Goal: Information Seeking & Learning: Check status

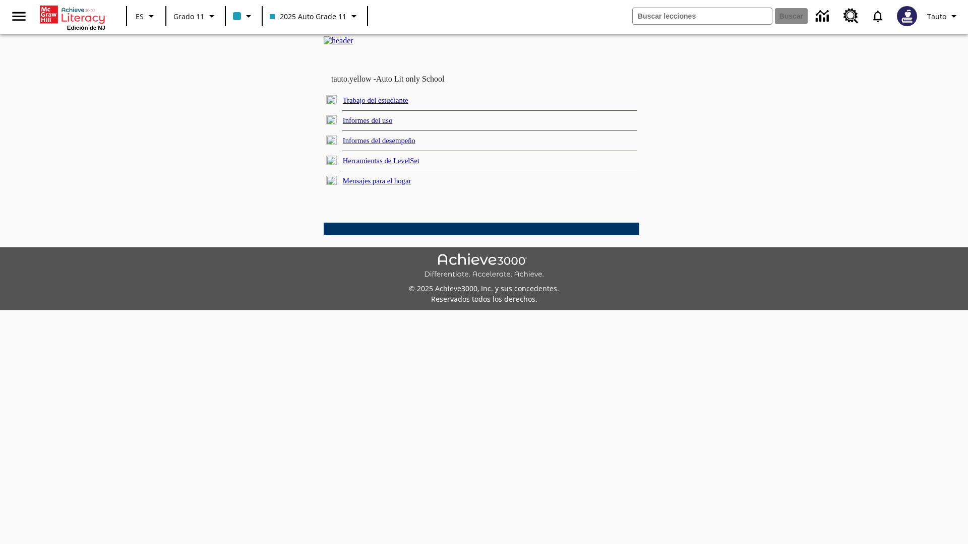
click at [377, 125] on link "Informes del uso" at bounding box center [368, 120] width 50 height 8
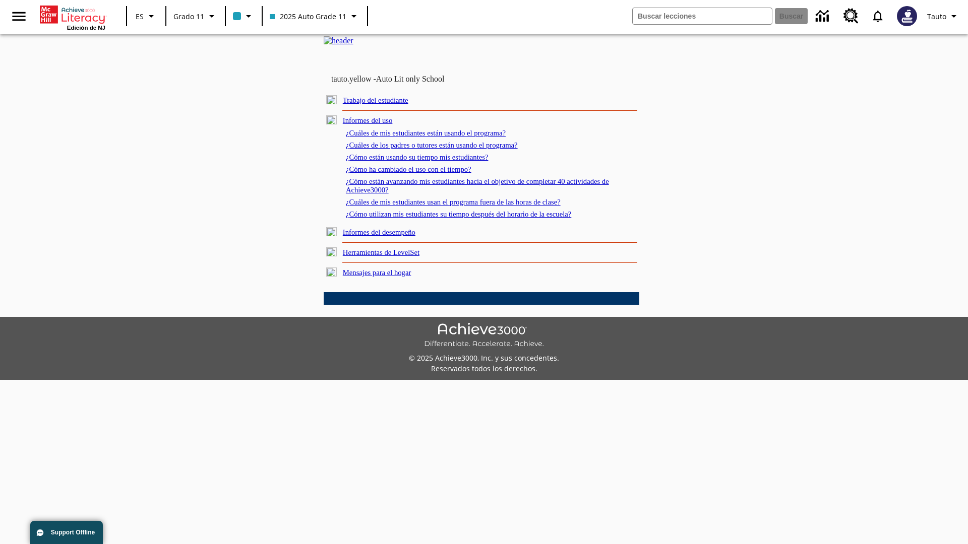
click at [440, 137] on link "¿Cuáles de mis estudiantes están usando el programa?" at bounding box center [426, 133] width 160 height 8
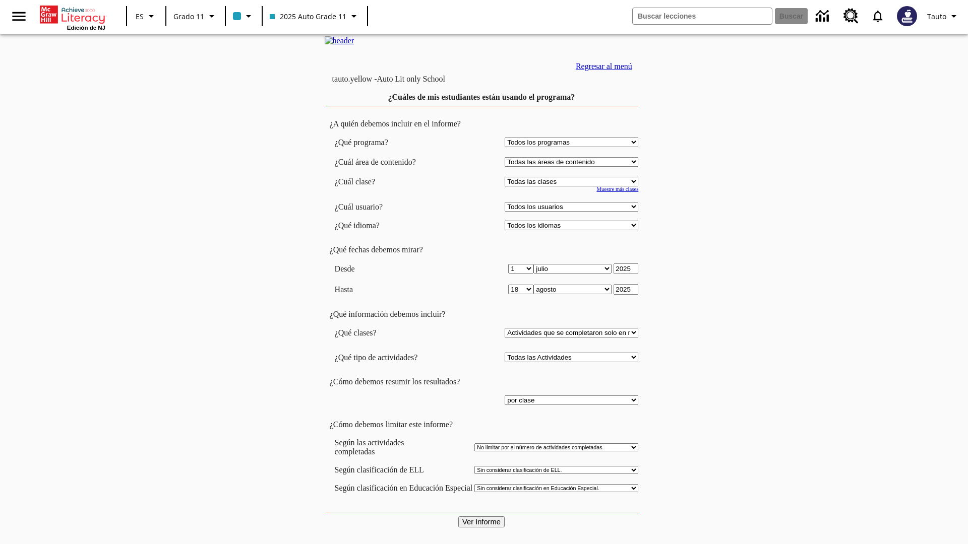
click at [482, 517] on input "Ver Informe" at bounding box center [481, 522] width 46 height 11
click at [601, 71] on link "Regresar al menú" at bounding box center [604, 66] width 56 height 9
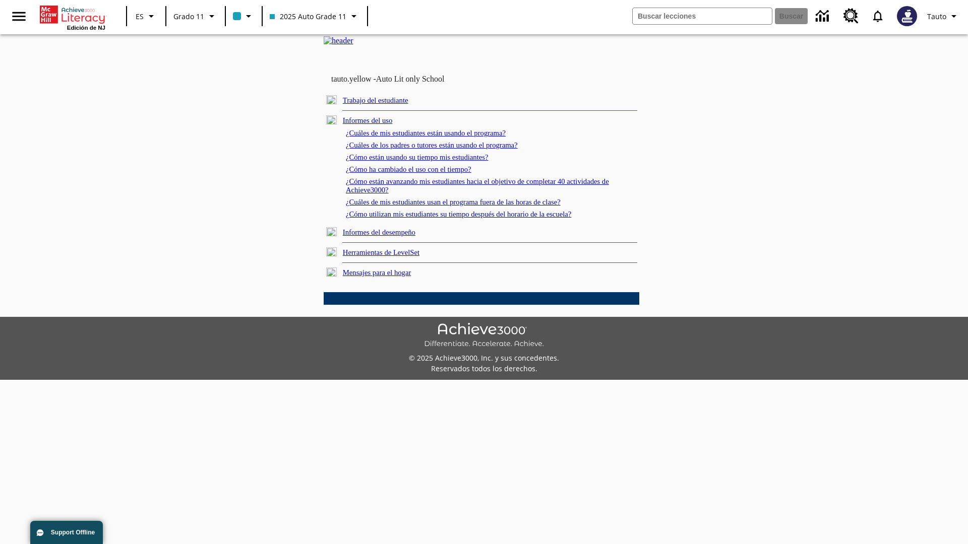
click at [429, 161] on link "¿Cómo están usando su tiempo mis estudiantes?" at bounding box center [417, 157] width 143 height 8
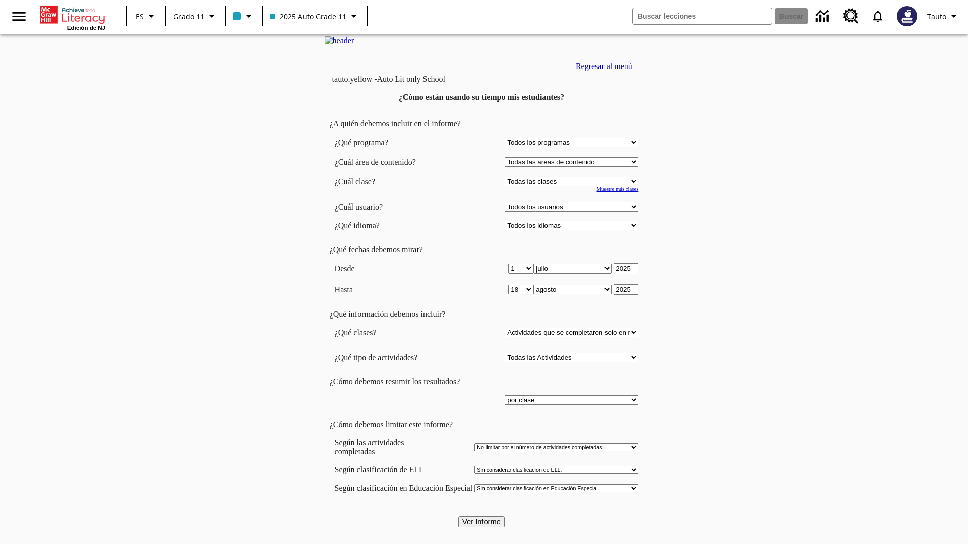
click at [482, 517] on input "Ver Informe" at bounding box center [481, 522] width 46 height 11
click at [601, 71] on link "Regresar al menú" at bounding box center [604, 66] width 56 height 9
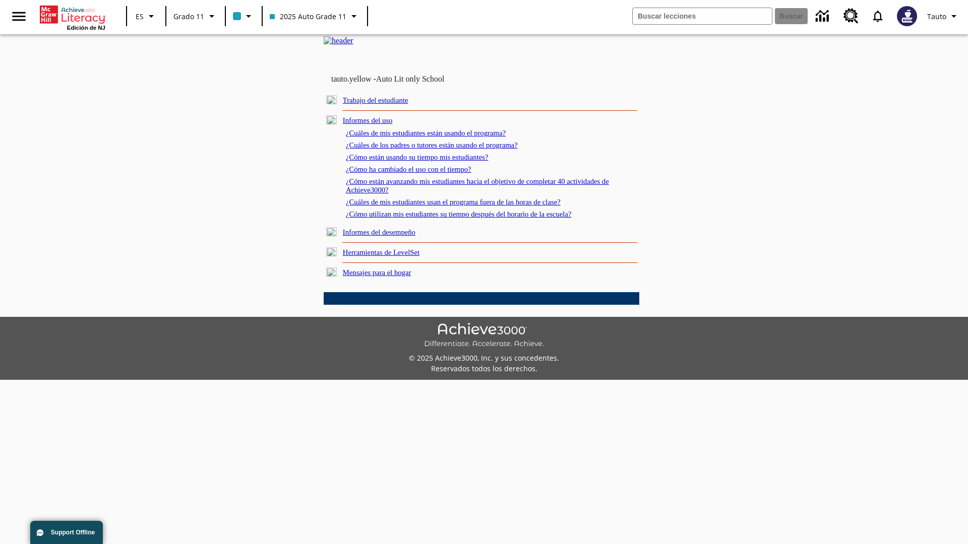
click at [476, 218] on link "¿Cómo utilizan mis estudiantes su tiempo después del horario de la escuela?" at bounding box center [458, 214] width 225 height 8
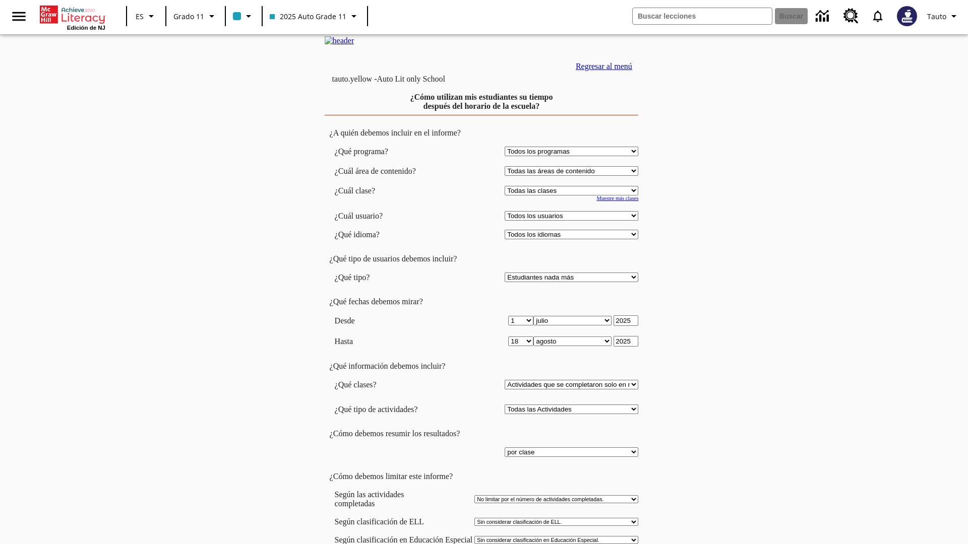
scroll to position [8, 0]
